Goal: Find specific page/section: Find specific page/section

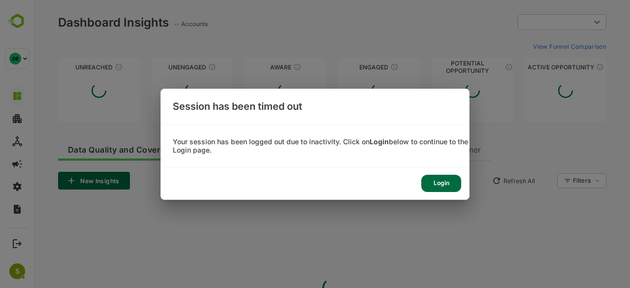
type input "**********"
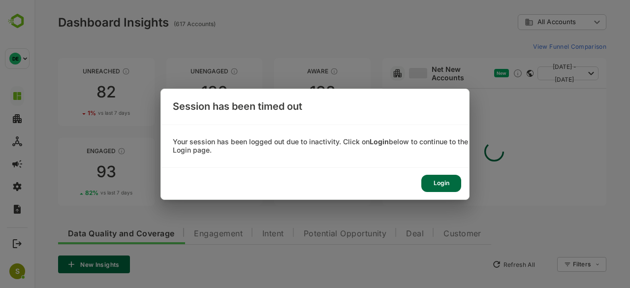
click at [449, 182] on div "Login" at bounding box center [442, 183] width 40 height 17
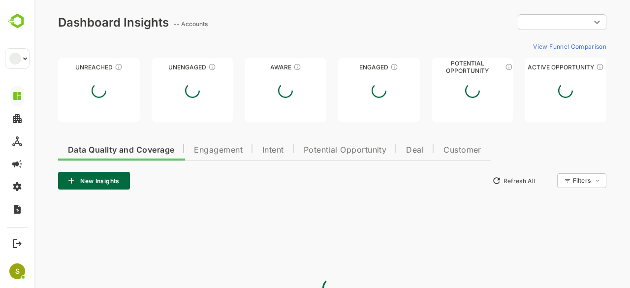
type input "**********"
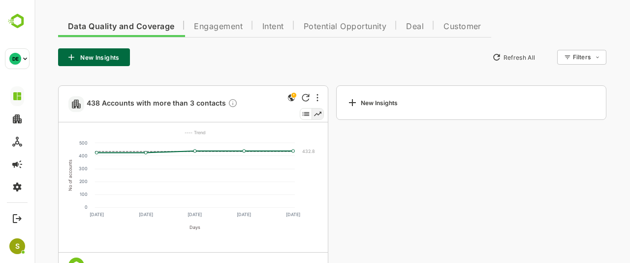
scroll to position [178, 0]
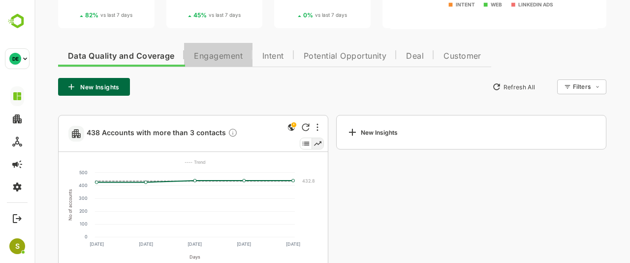
click at [206, 54] on span "Engagement" at bounding box center [218, 56] width 49 height 8
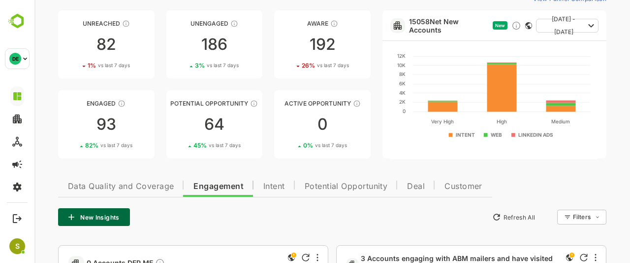
scroll to position [65, 0]
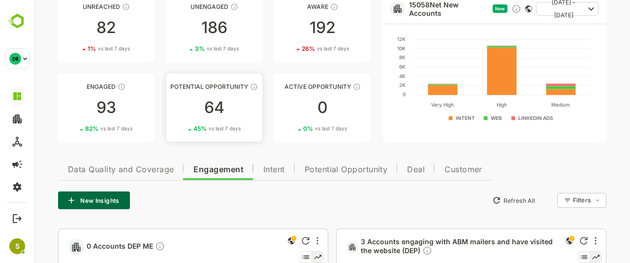
click at [214, 105] on div "64" at bounding box center [214, 107] width 97 height 16
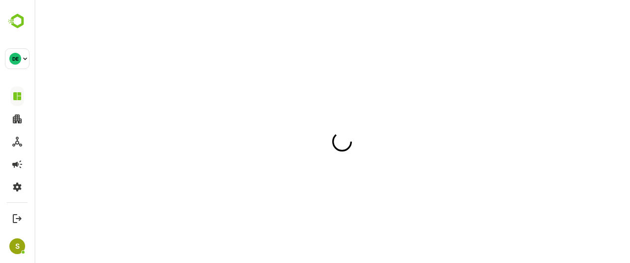
scroll to position [0, 0]
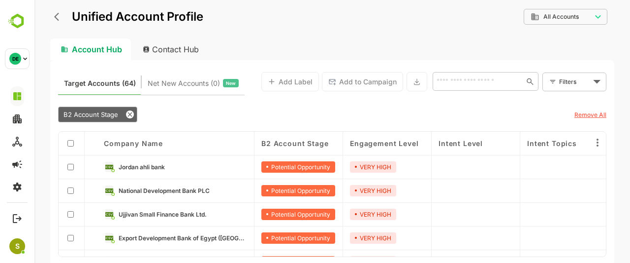
click at [168, 170] on link "Jordan ahli bank" at bounding box center [183, 166] width 129 height 11
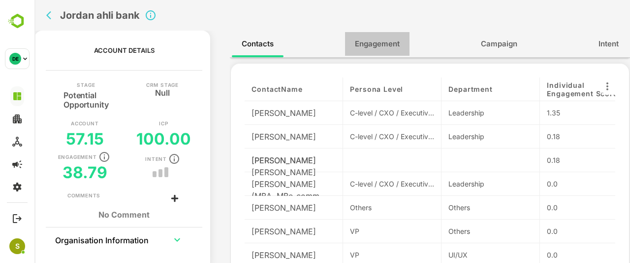
click at [388, 45] on span "Engagement" at bounding box center [377, 43] width 45 height 13
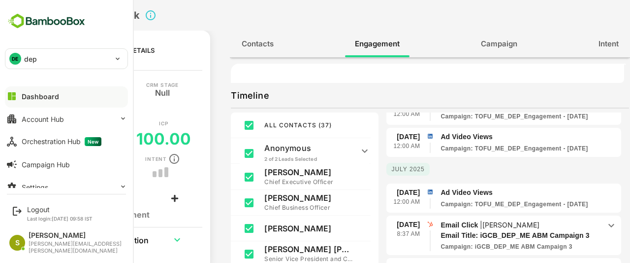
click at [63, 59] on div "DE dep" at bounding box center [60, 59] width 110 height 20
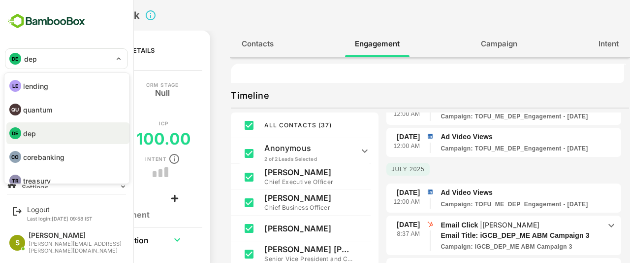
click at [248, 18] on div at bounding box center [315, 131] width 630 height 263
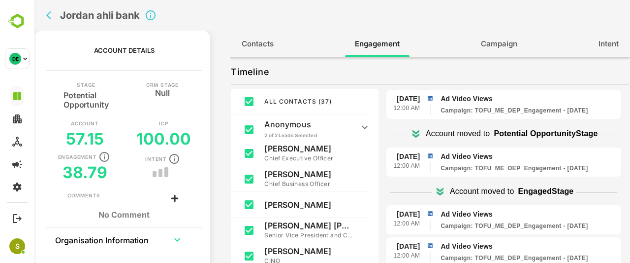
scroll to position [57, 0]
click at [47, 18] on icon "back" at bounding box center [51, 15] width 10 height 10
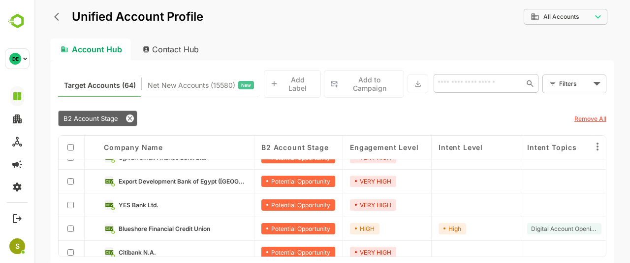
scroll to position [0, 0]
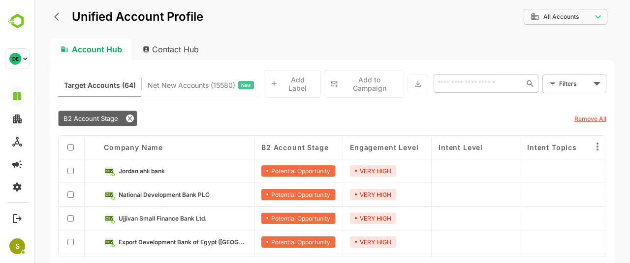
click at [186, 165] on link "Jordan ahli bank" at bounding box center [183, 170] width 129 height 11
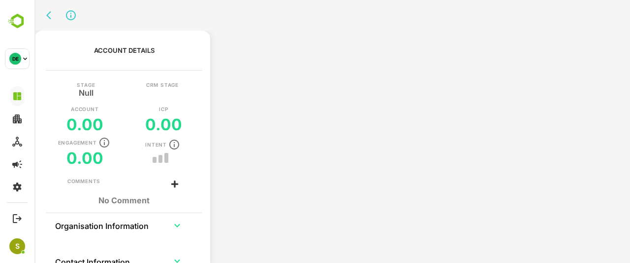
click at [186, 165] on div "Stage Null CRM Stage Account 0.00 ICP 0.00 Engagement 0.00 Intent" at bounding box center [124, 129] width 172 height 95
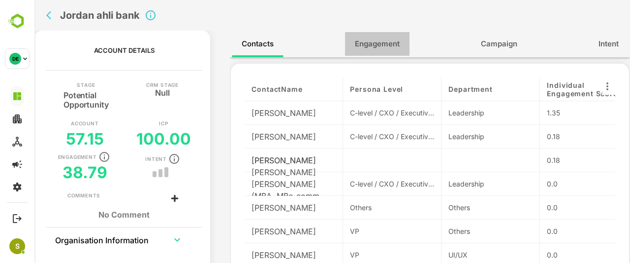
click at [389, 45] on span "Engagement" at bounding box center [377, 43] width 45 height 13
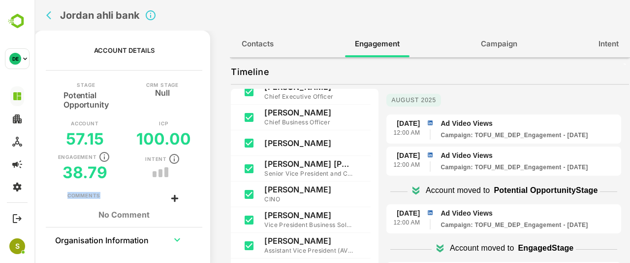
scroll to position [148, 0]
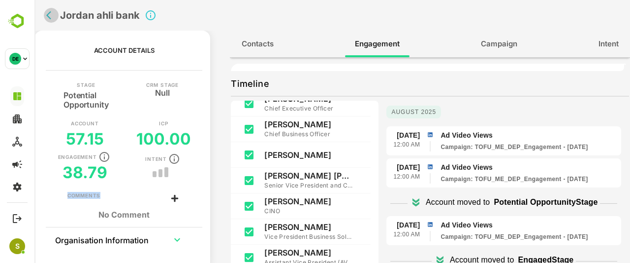
click at [51, 20] on button "back" at bounding box center [51, 15] width 15 height 15
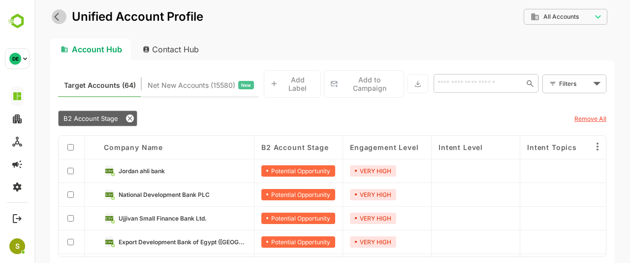
click at [54, 19] on icon "back" at bounding box center [59, 17] width 10 height 10
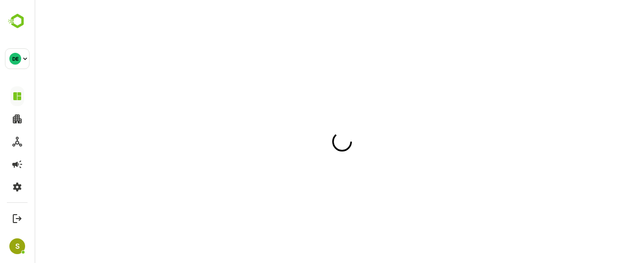
scroll to position [0, 0]
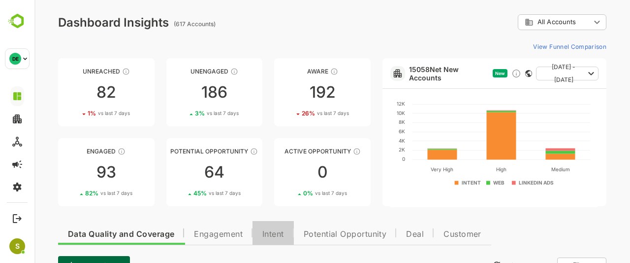
click at [279, 230] on span "Intent" at bounding box center [274, 234] width 22 height 8
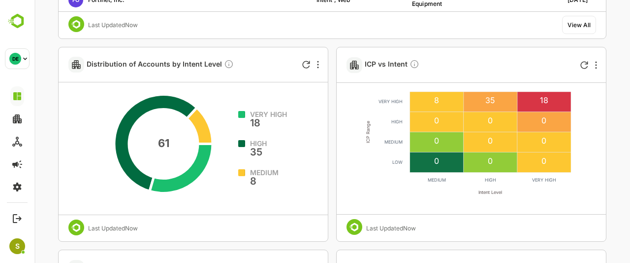
scroll to position [453, 0]
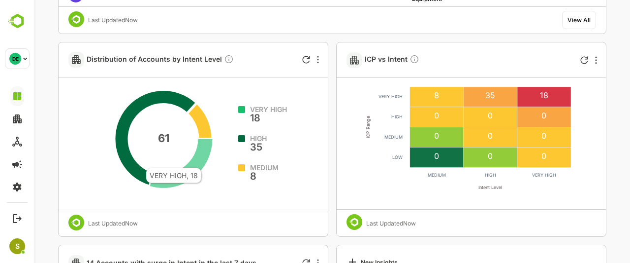
click at [201, 162] on icon at bounding box center [181, 163] width 63 height 49
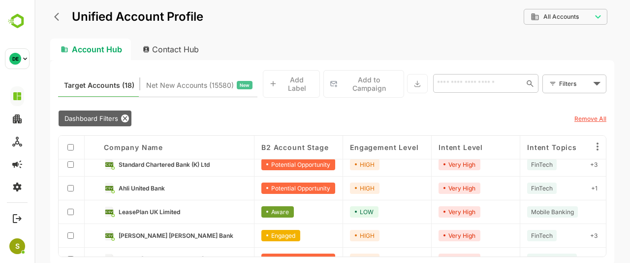
scroll to position [0, 0]
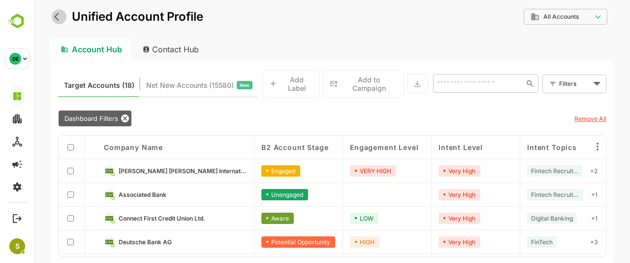
click at [56, 16] on icon "back" at bounding box center [59, 17] width 10 height 10
